Goal: Find contact information: Find contact information

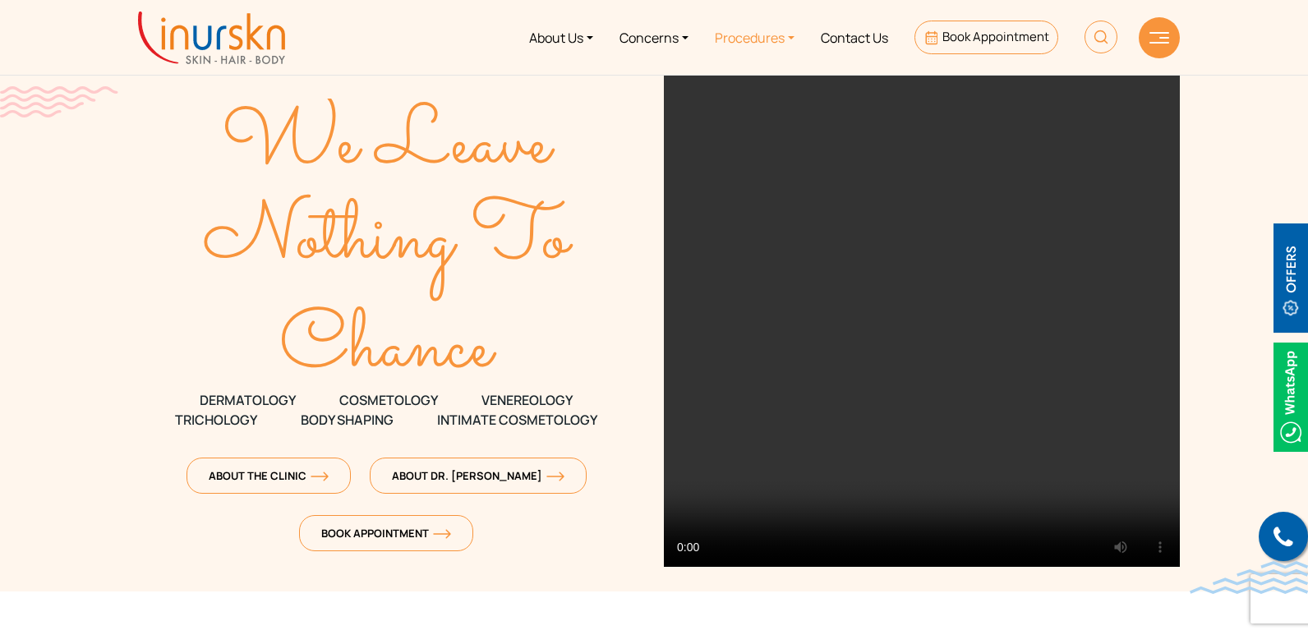
click at [767, 42] on link "Procedures" at bounding box center [754, 38] width 106 height 62
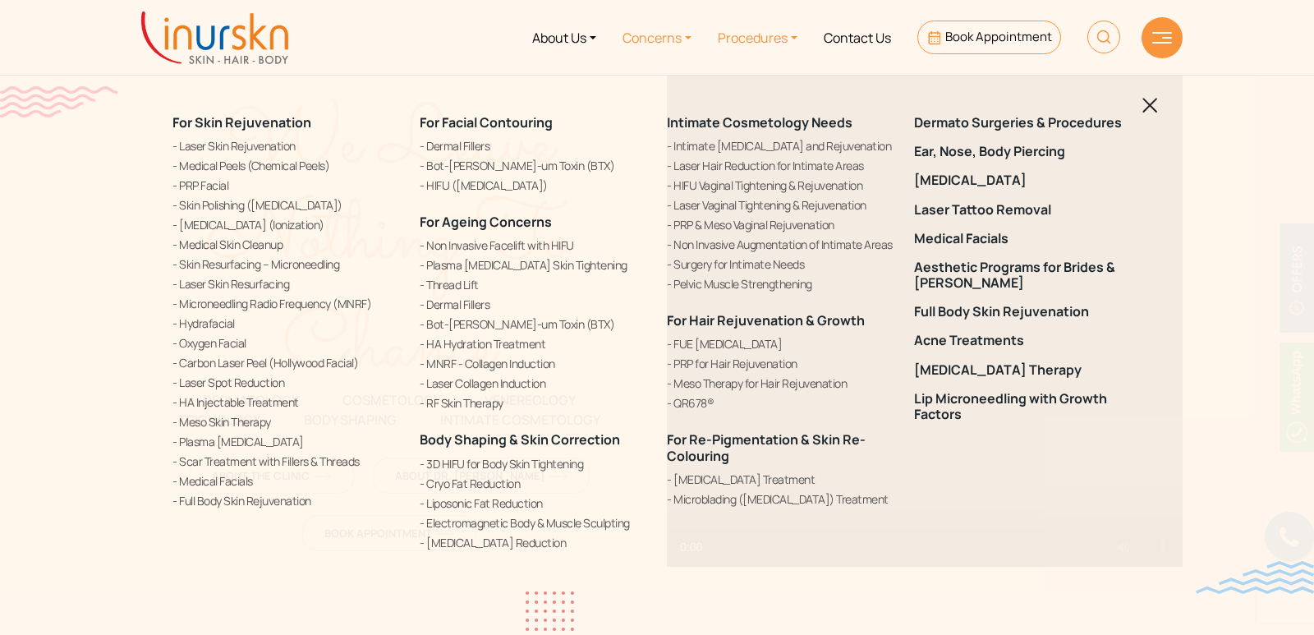
click at [660, 39] on link "Concerns" at bounding box center [656, 38] width 95 height 62
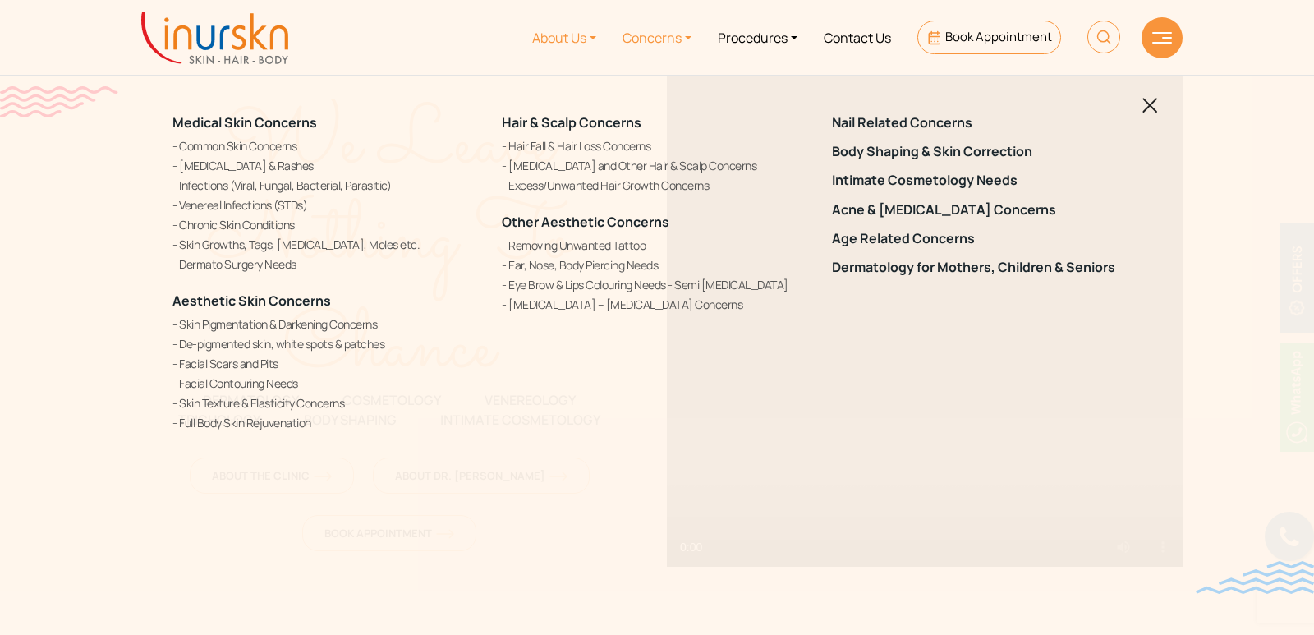
click at [595, 37] on link "About Us" at bounding box center [564, 38] width 90 height 62
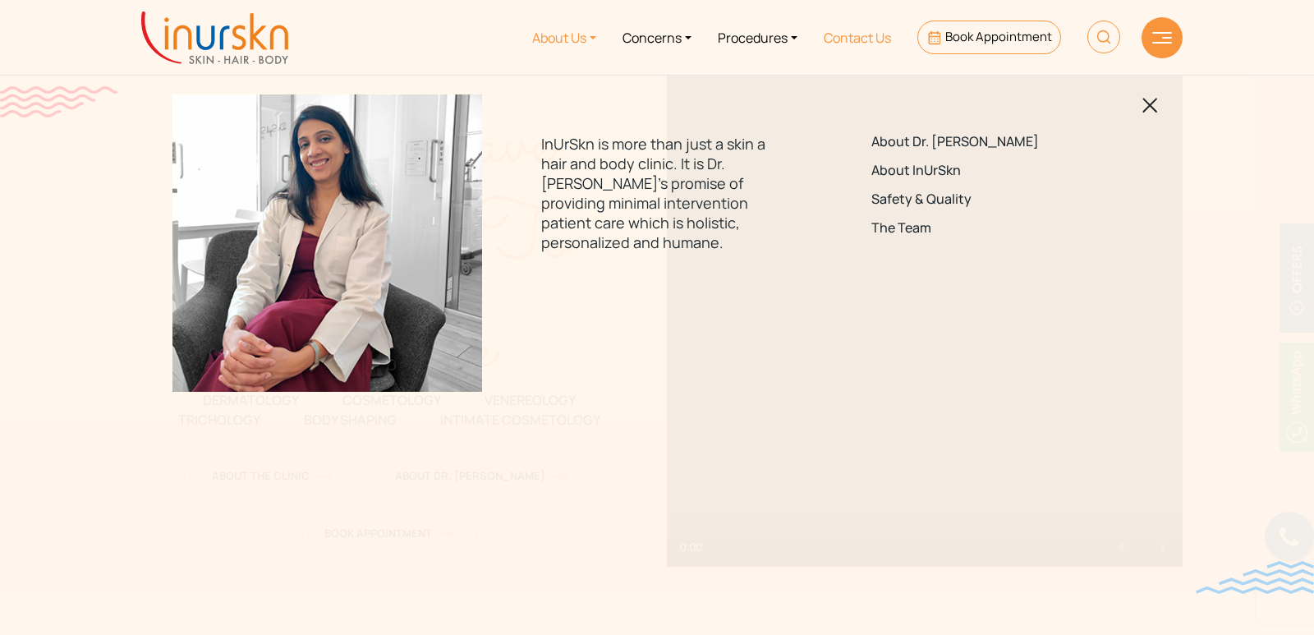
click at [867, 37] on link "Contact Us" at bounding box center [858, 38] width 94 height 62
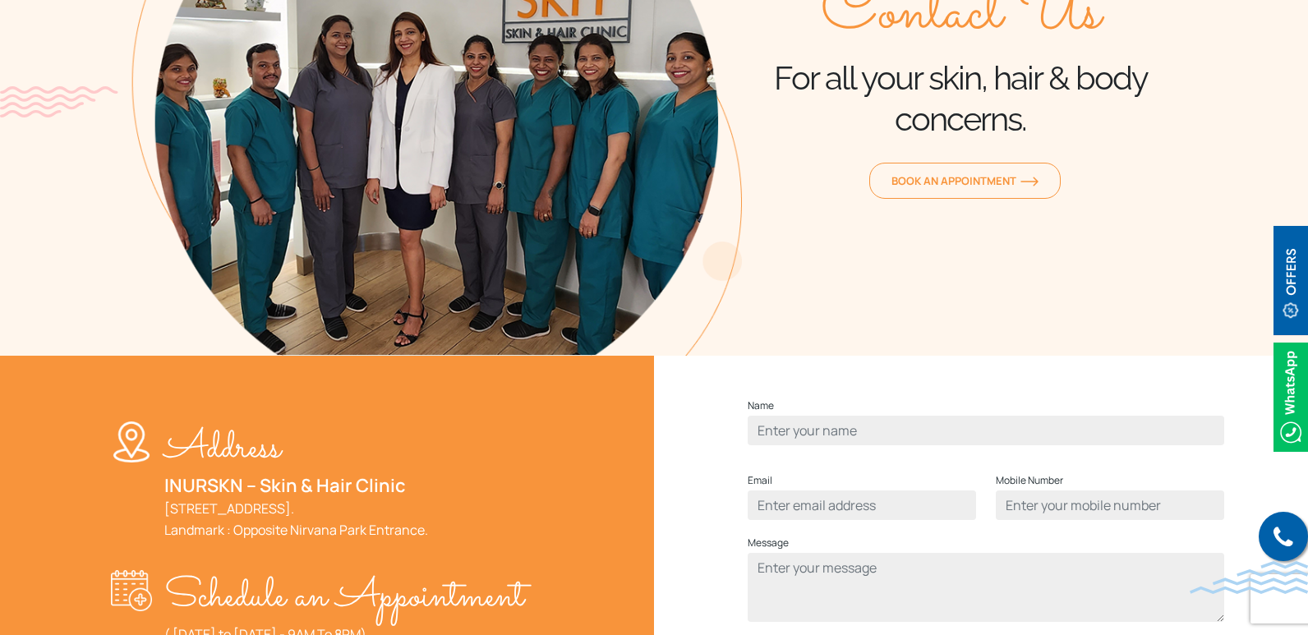
scroll to position [493, 0]
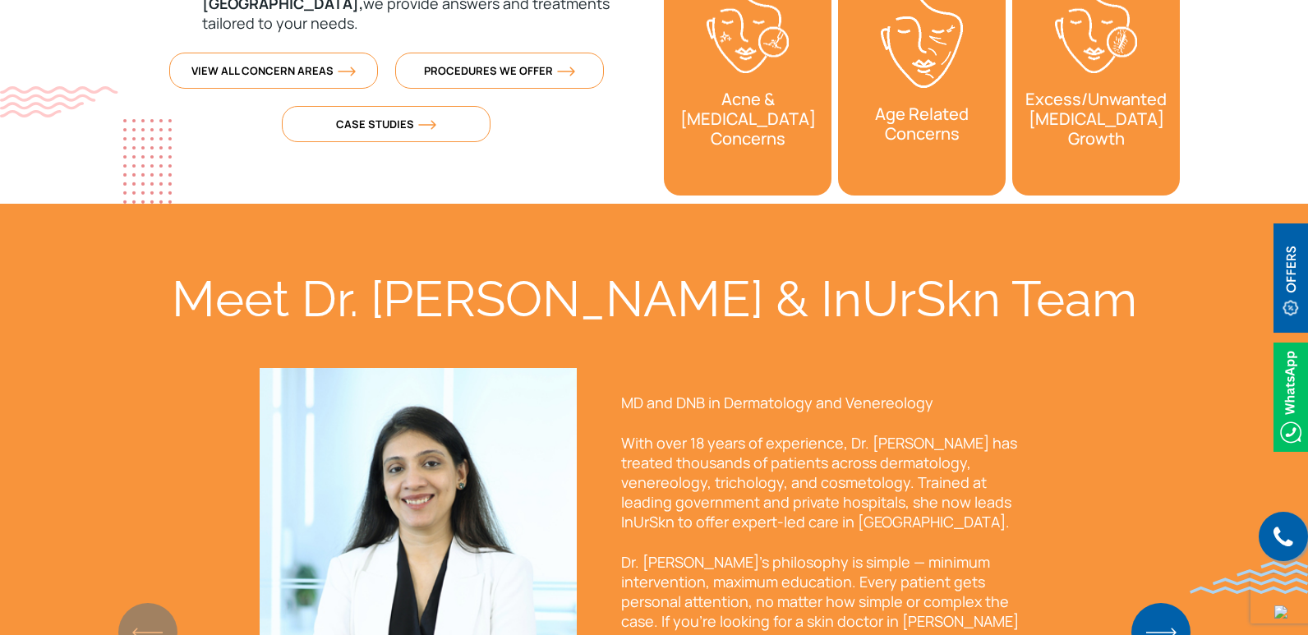
scroll to position [1150, 0]
